Goal: Use online tool/utility: Utilize a website feature to perform a specific function

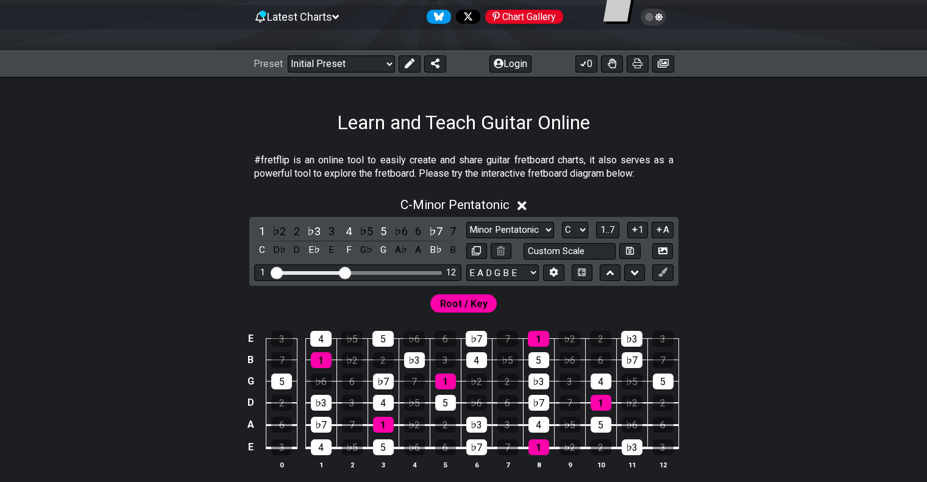
scroll to position [183, 0]
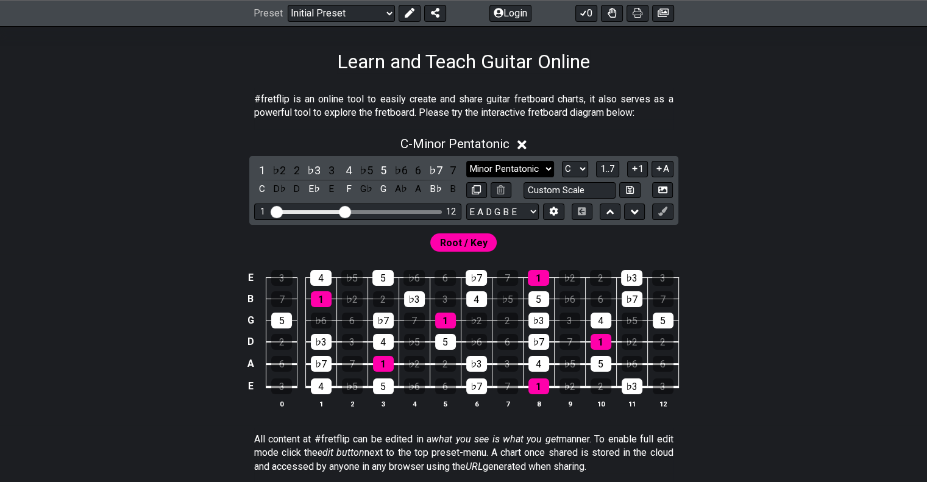
click at [544, 168] on select "Minor Pentatonic Click to edit Minor Pentatonic Major Pentatonic Minor Blues Ma…" at bounding box center [510, 169] width 88 height 16
select select "Major Blues"
click at [466, 161] on select "Minor Pentatonic Click to edit Minor Pentatonic Major Pentatonic Minor Blues Ma…" at bounding box center [510, 169] width 88 height 16
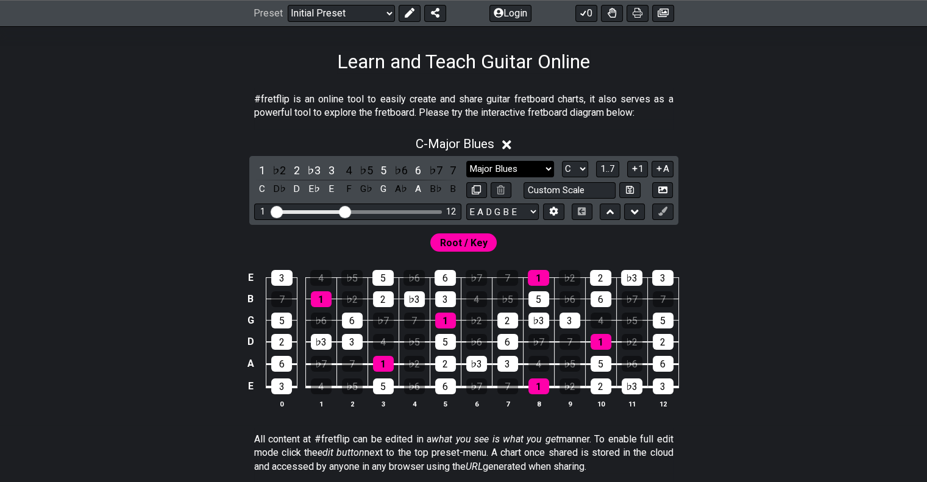
click at [545, 165] on select "Minor Pentatonic Click to edit Minor Pentatonic Major Pentatonic Minor Blues Ma…" at bounding box center [510, 169] width 88 height 16
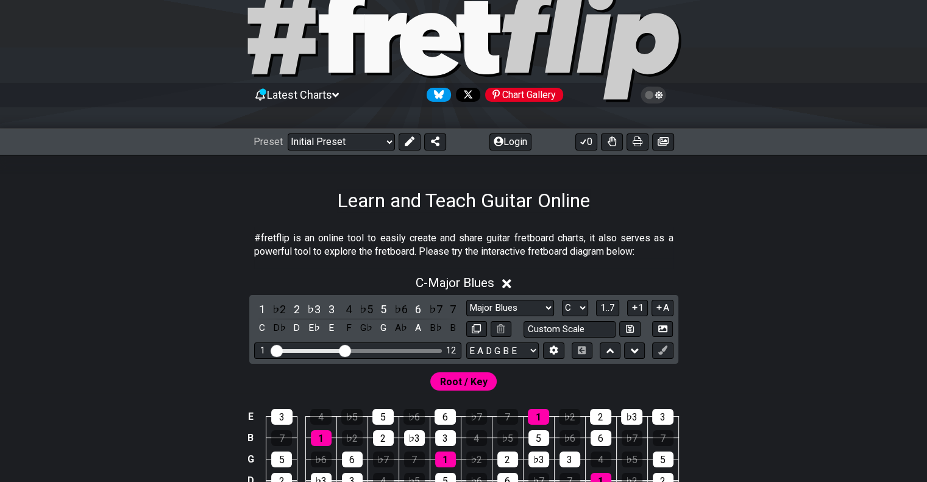
scroll to position [0, 0]
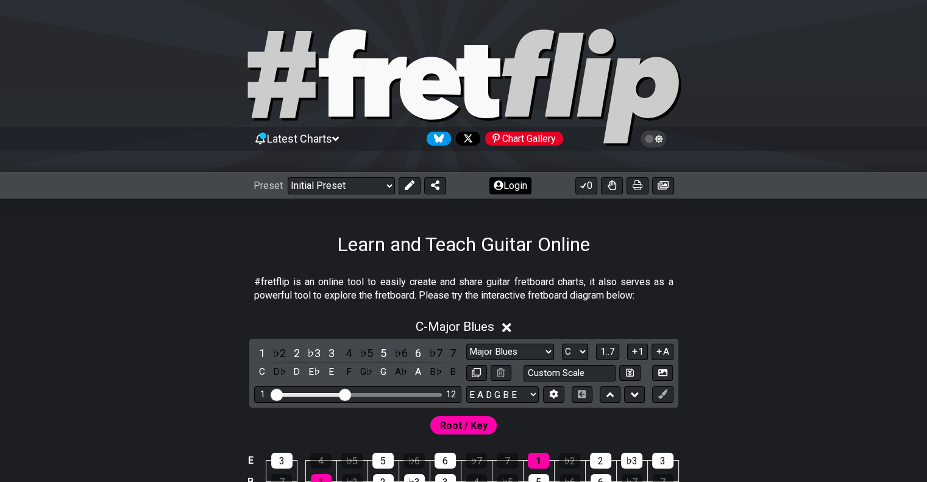
click at [510, 187] on button "Login" at bounding box center [510, 185] width 42 height 17
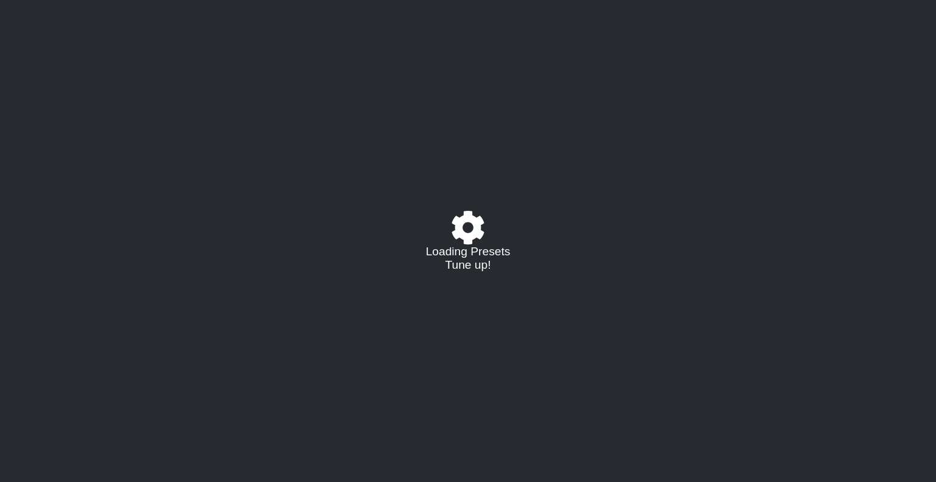
select select "C"
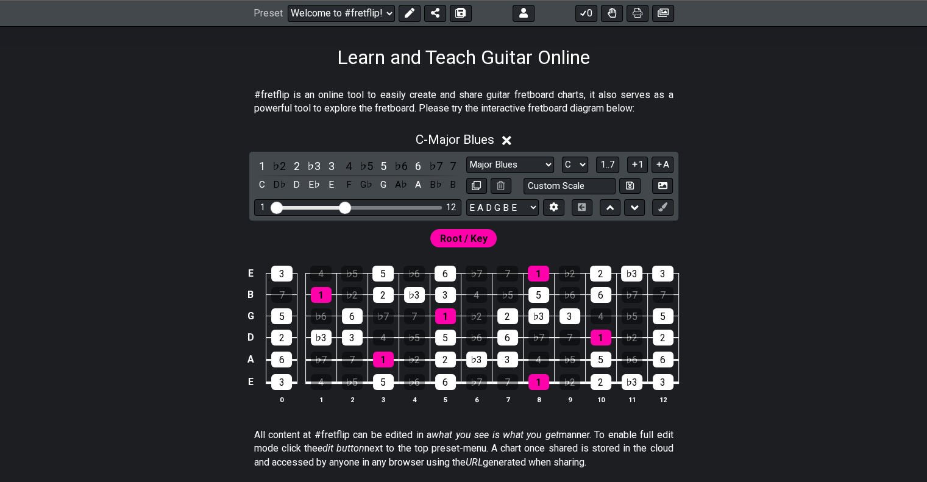
scroll to position [244, 0]
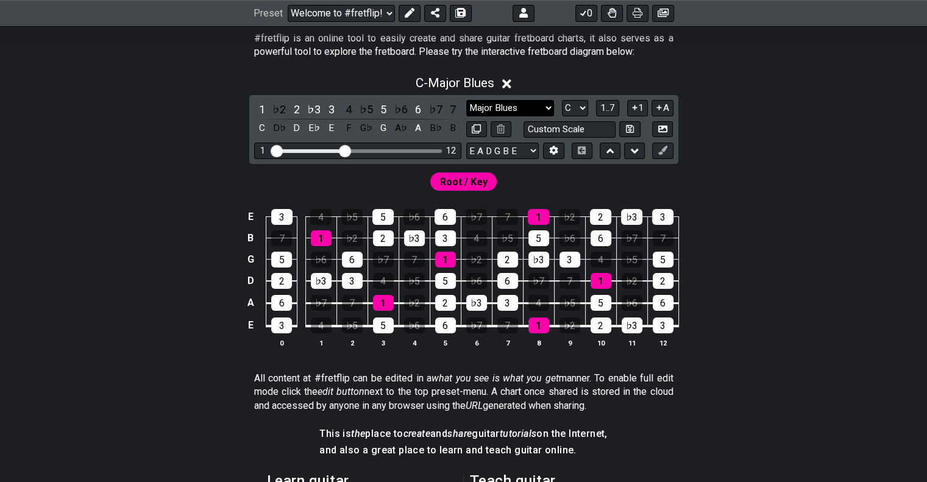
click at [553, 109] on select "Major Blues Click to edit Minor Pentatonic Major Pentatonic Minor Blues Major B…" at bounding box center [510, 108] width 88 height 16
click at [466, 100] on select "Major Blues Click to edit Minor Pentatonic Major Pentatonic Minor Blues Major B…" at bounding box center [510, 108] width 88 height 16
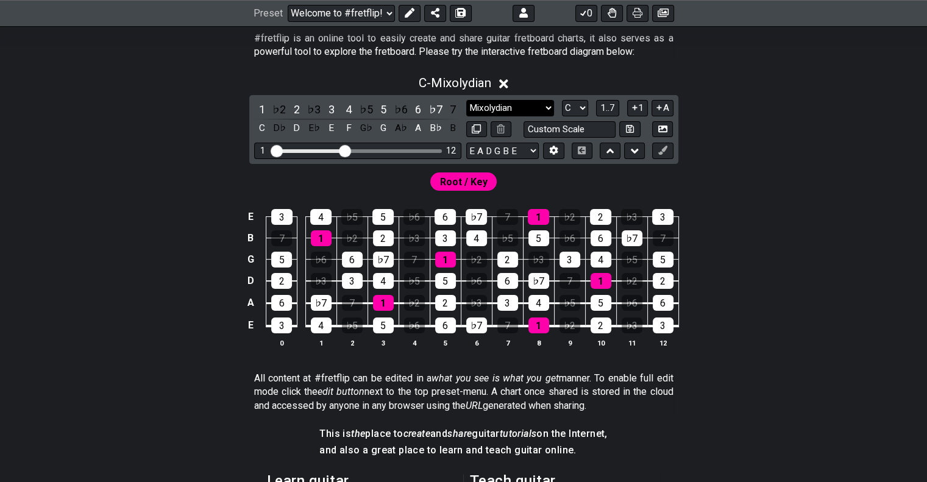
click at [548, 108] on select "Major Blues Click to edit Minor Pentatonic Major Pentatonic Minor Blues Major B…" at bounding box center [510, 108] width 88 height 16
select select "Major"
click at [466, 100] on select "Major Blues Click to edit Minor Pentatonic Major Pentatonic Minor Blues Major B…" at bounding box center [510, 108] width 88 height 16
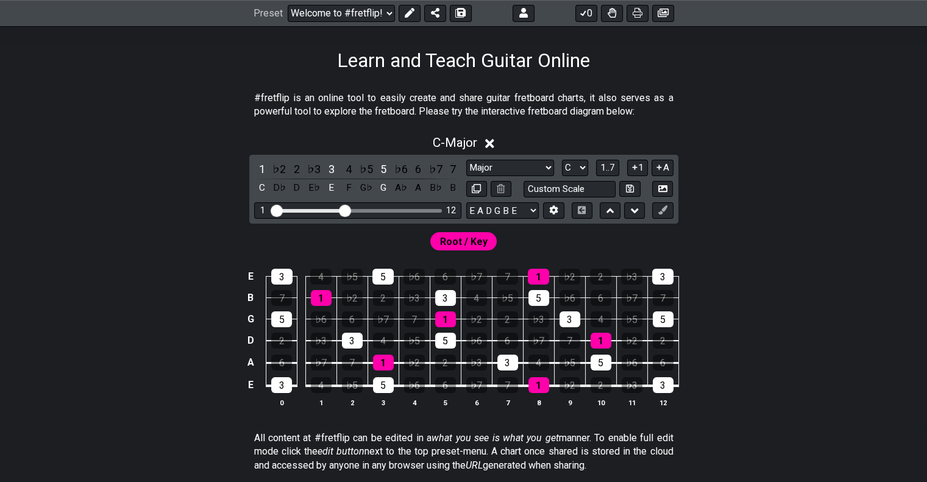
scroll to position [183, 0]
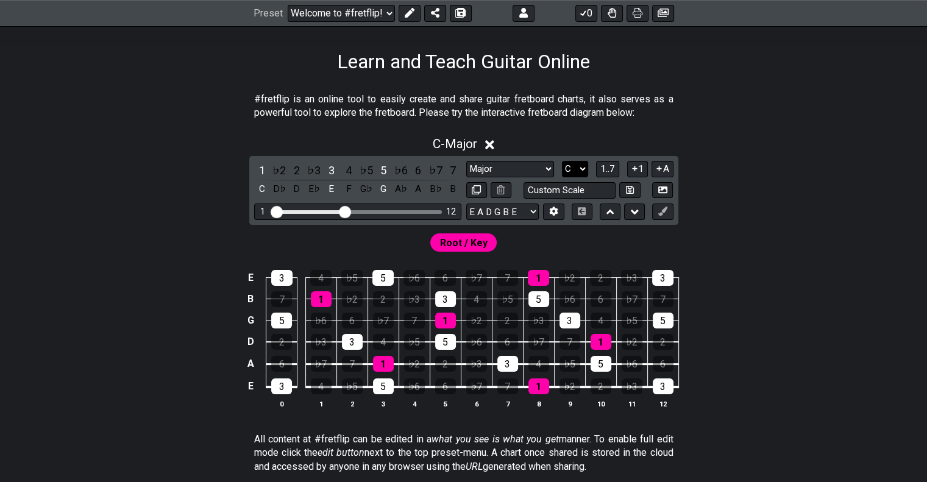
click at [580, 168] on select "A♭ A A♯ B♭ B C C♯ D♭ D D♯ E♭ E F F♯ G♭ G G♯" at bounding box center [575, 169] width 26 height 16
select select "A"
click at [562, 161] on select "A♭ A A♯ B♭ B C C♯ D♭ D D♯ E♭ E F F♯ G♭ G G♯" at bounding box center [575, 169] width 26 height 16
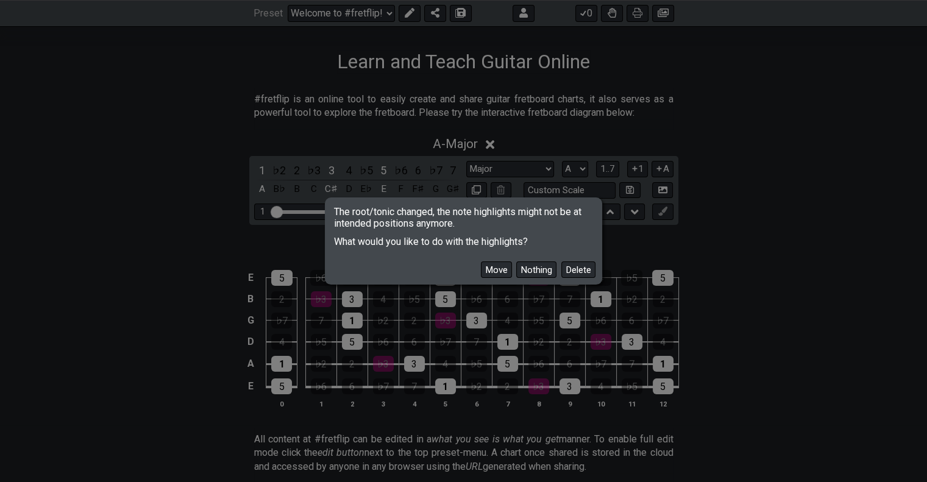
click at [492, 273] on button "Move" at bounding box center [496, 269] width 31 height 16
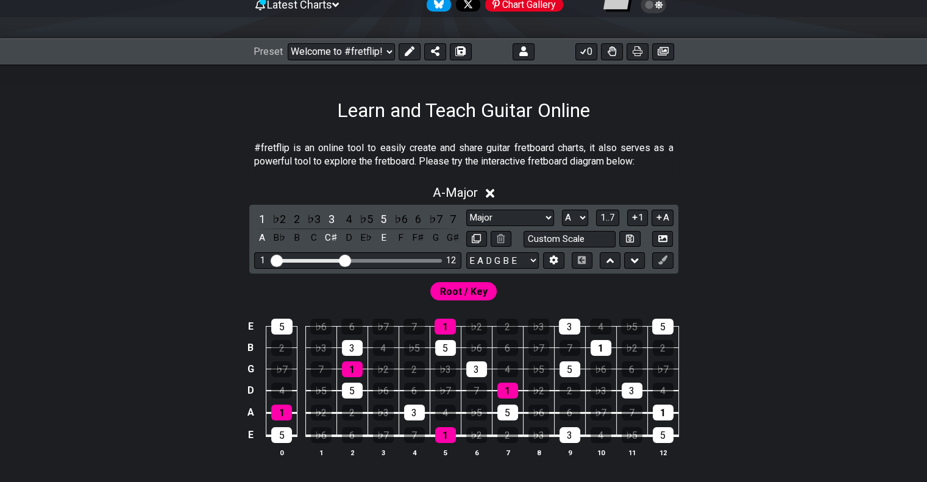
scroll to position [122, 0]
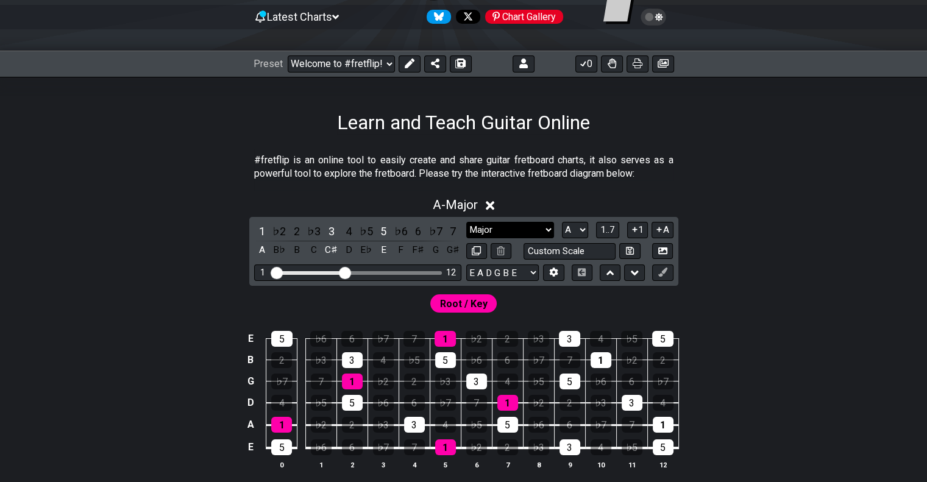
click at [550, 224] on select "Major Blues Click to edit Minor Pentatonic Major Pentatonic Minor Blues Major B…" at bounding box center [510, 230] width 88 height 16
click at [548, 224] on select "Major Blues Click to edit Minor Pentatonic Major Pentatonic Minor Blues Major B…" at bounding box center [510, 230] width 88 height 16
select select "Minor"
click at [466, 222] on select "Major Blues Click to edit Minor Pentatonic Major Pentatonic Minor Blues Major B…" at bounding box center [510, 230] width 88 height 16
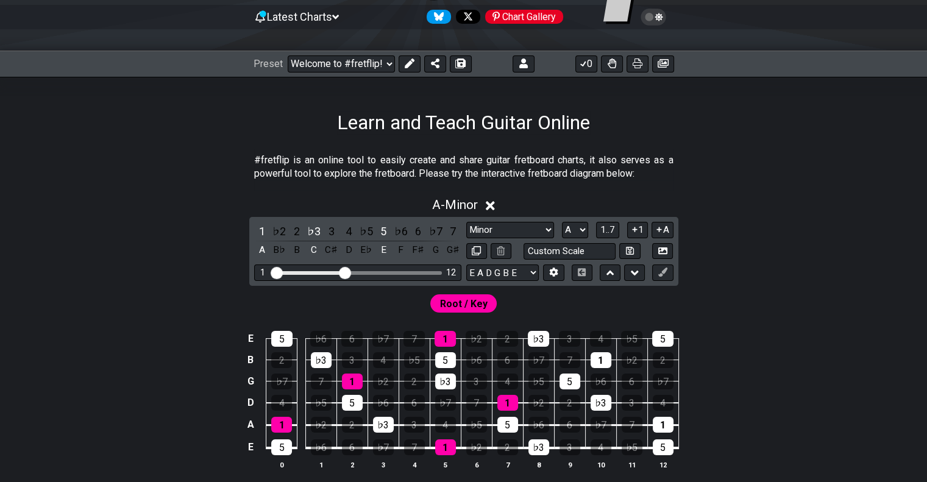
drag, startPoint x: 546, startPoint y: 113, endPoint x: 679, endPoint y: 129, distance: 133.8
click at [665, 126] on div "Learn and Teach Guitar Online" at bounding box center [463, 105] width 927 height 57
click at [807, 265] on div "A - Minor 1 ♭2 2 ♭3 3 4 ♭5 5 ♭6 6 ♭7 7 A B♭ B C C♯ D E♭ E F F♯ G G♯ Major Blues…" at bounding box center [463, 338] width 927 height 296
click at [533, 266] on select "E A D G B E E A D G B E E A D G B E B E A D F♯ B A D G C E A D A D G B E E♭ A♭ …" at bounding box center [502, 272] width 73 height 16
click at [907, 186] on section "#fretflip is an online tool to easily create and share guitar fretboard charts,…" at bounding box center [463, 170] width 927 height 42
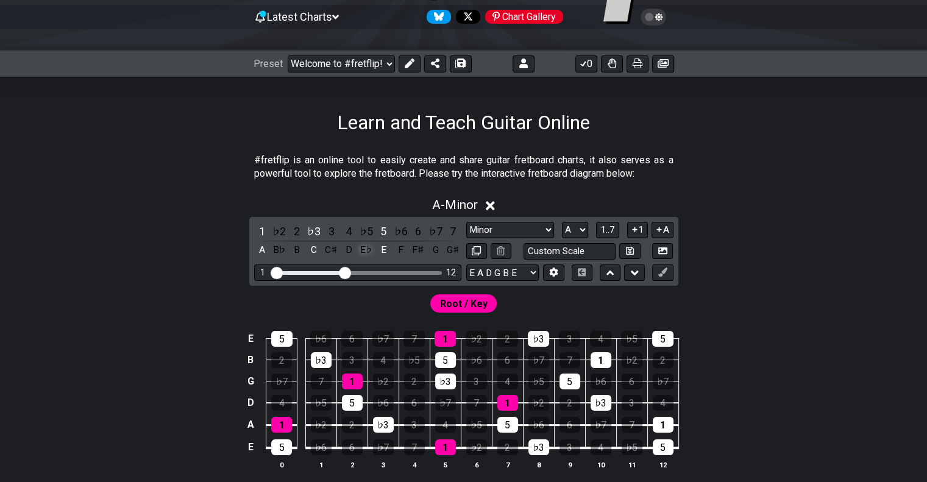
drag, startPoint x: 452, startPoint y: 239, endPoint x: 361, endPoint y: 255, distance: 92.3
click at [402, 248] on div "1 ♭2 2 ♭3 3 4 ♭5 5 ♭6 6 ♭7 7 A B♭ B C C♯ D E♭ E F F♯ G G♯ Major Blues Click to …" at bounding box center [463, 251] width 429 height 69
drag, startPoint x: 351, startPoint y: 272, endPoint x: 400, endPoint y: 265, distance: 49.3
click at [422, 267] on div "1 12" at bounding box center [357, 272] width 207 height 16
drag, startPoint x: 344, startPoint y: 269, endPoint x: 485, endPoint y: 265, distance: 140.2
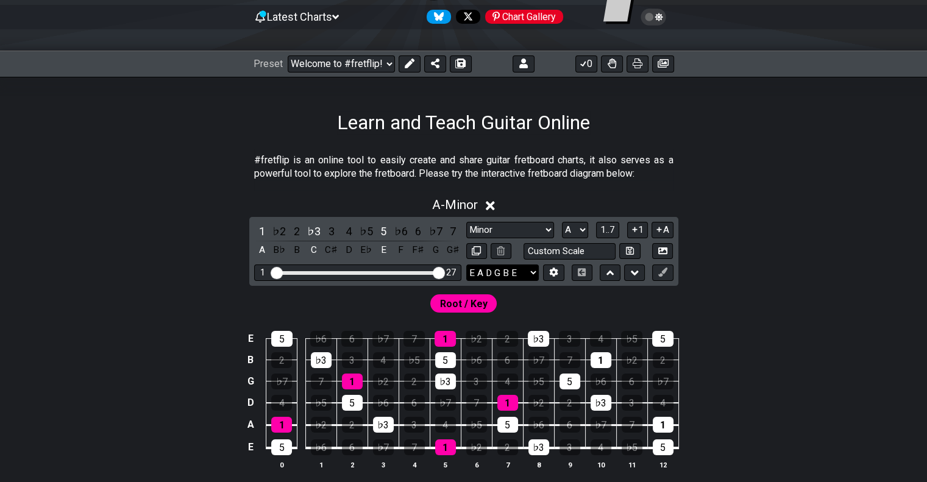
click at [444, 272] on input "Visible fret range" at bounding box center [357, 272] width 173 height 0
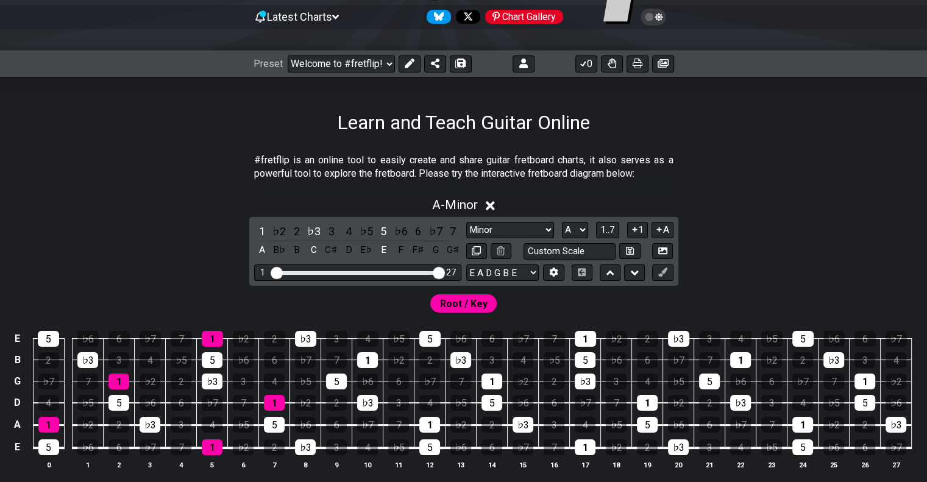
drag, startPoint x: 432, startPoint y: 272, endPoint x: 422, endPoint y: 274, distance: 10.1
click at [422, 274] on div "1 27" at bounding box center [357, 272] width 207 height 16
drag, startPoint x: 434, startPoint y: 269, endPoint x: 405, endPoint y: 275, distance: 29.8
click at [405, 272] on input "Visible fret range" at bounding box center [357, 272] width 173 height 0
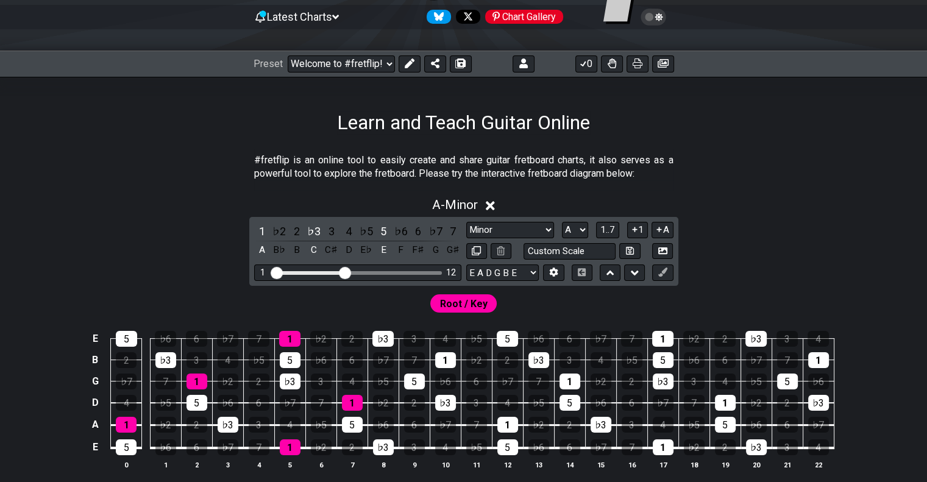
drag, startPoint x: 409, startPoint y: 271, endPoint x: 345, endPoint y: 275, distance: 64.1
click at [346, 272] on input "Visible fret range" at bounding box center [357, 272] width 173 height 0
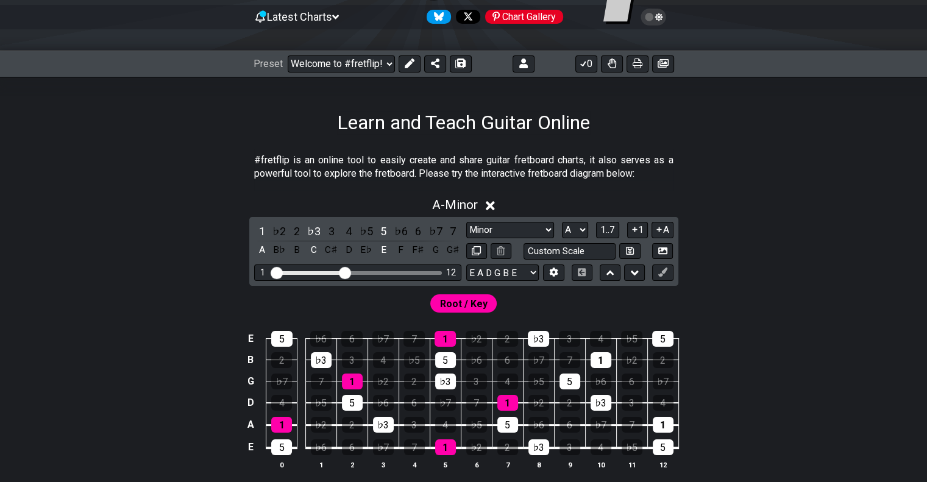
click at [815, 196] on div "A - Minor" at bounding box center [463, 201] width 927 height 23
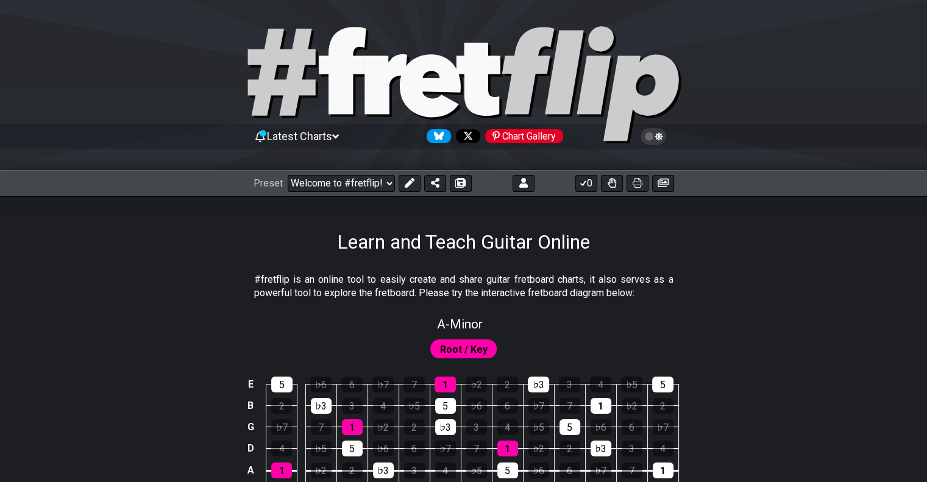
scroll to position [0, 0]
